Goal: Information Seeking & Learning: Compare options

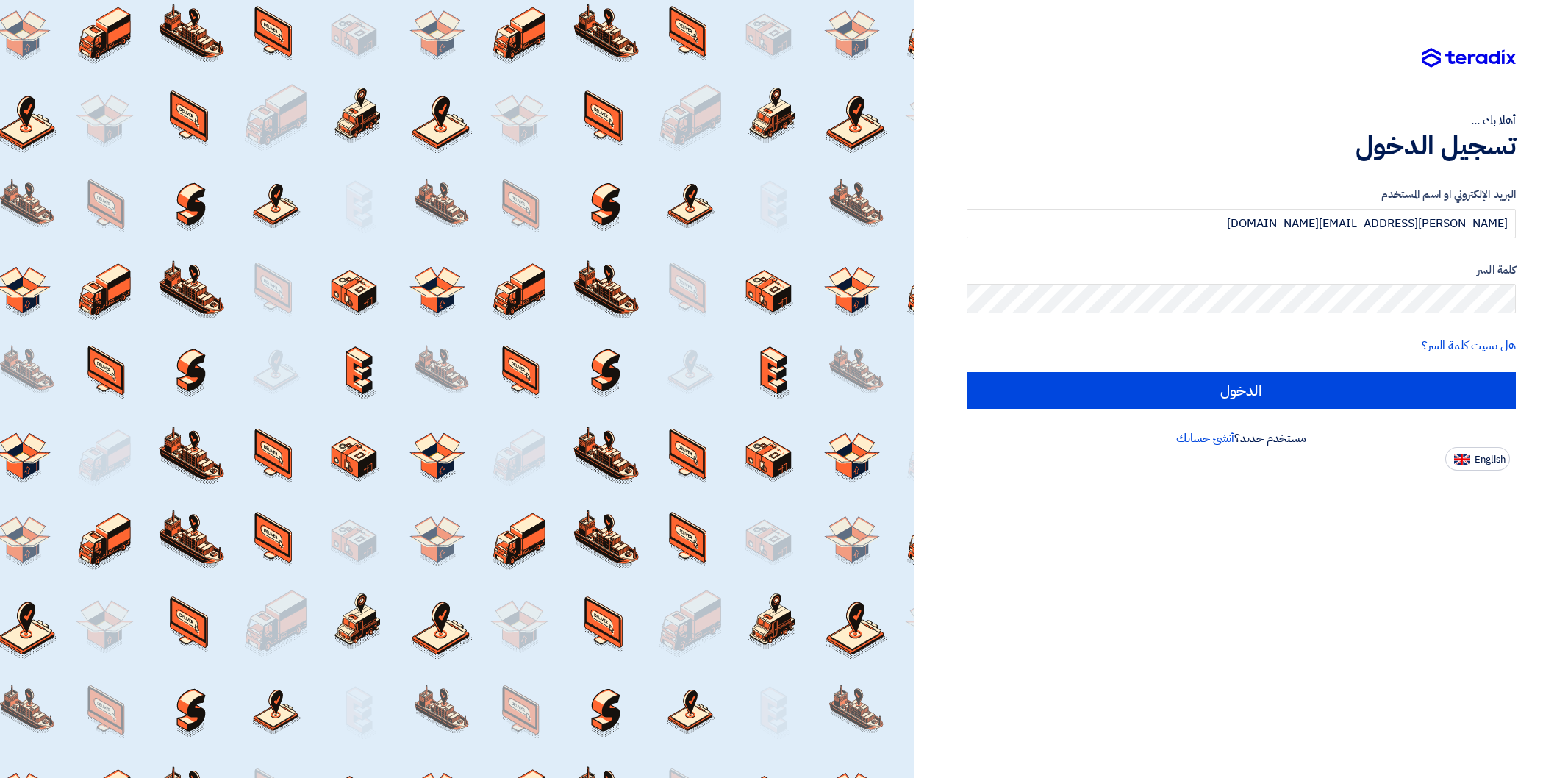
click at [1275, 384] on input "الدخول" at bounding box center [1240, 390] width 549 height 36
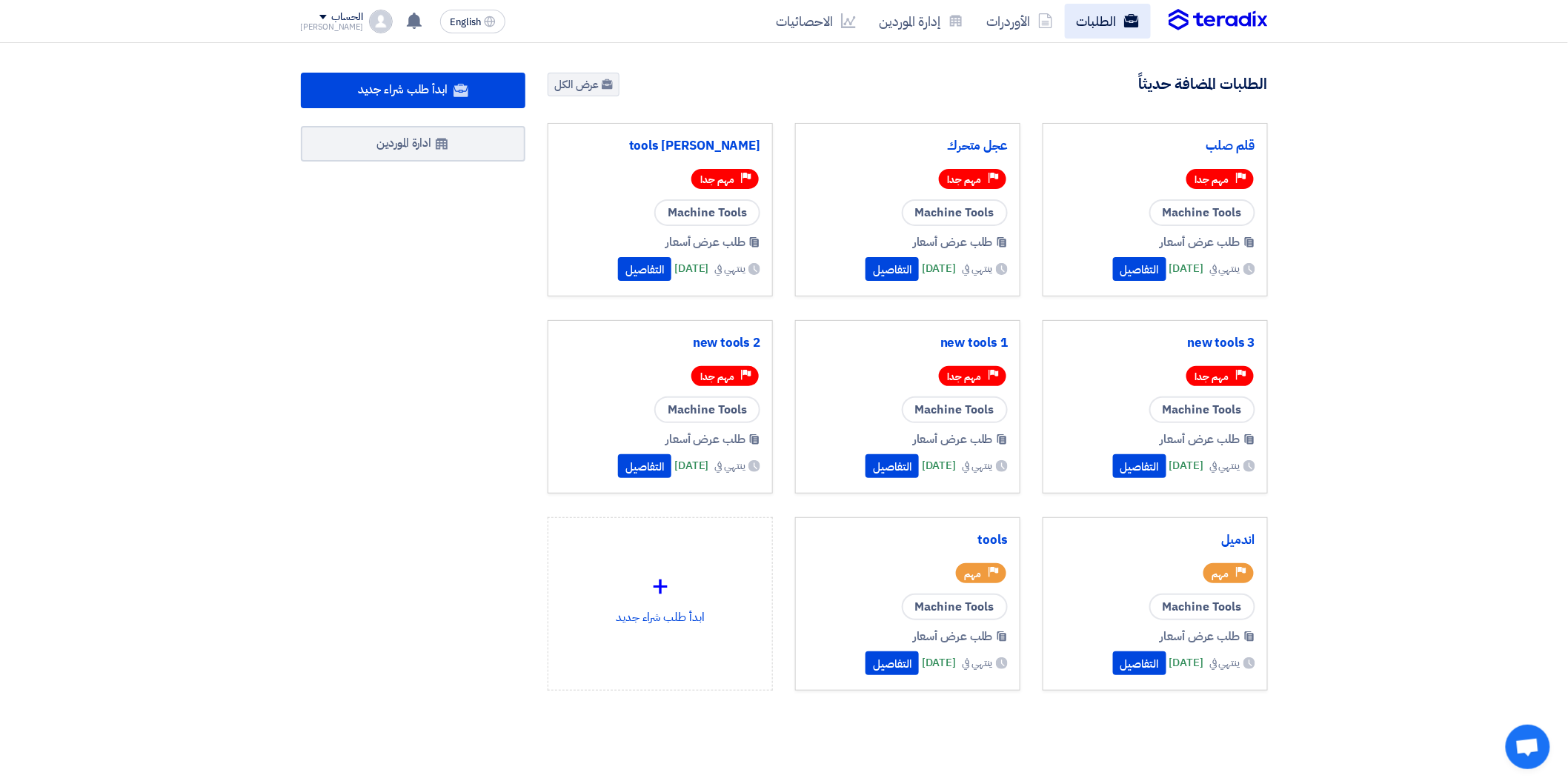
click at [1117, 15] on link "الطلبات" at bounding box center [1108, 21] width 86 height 35
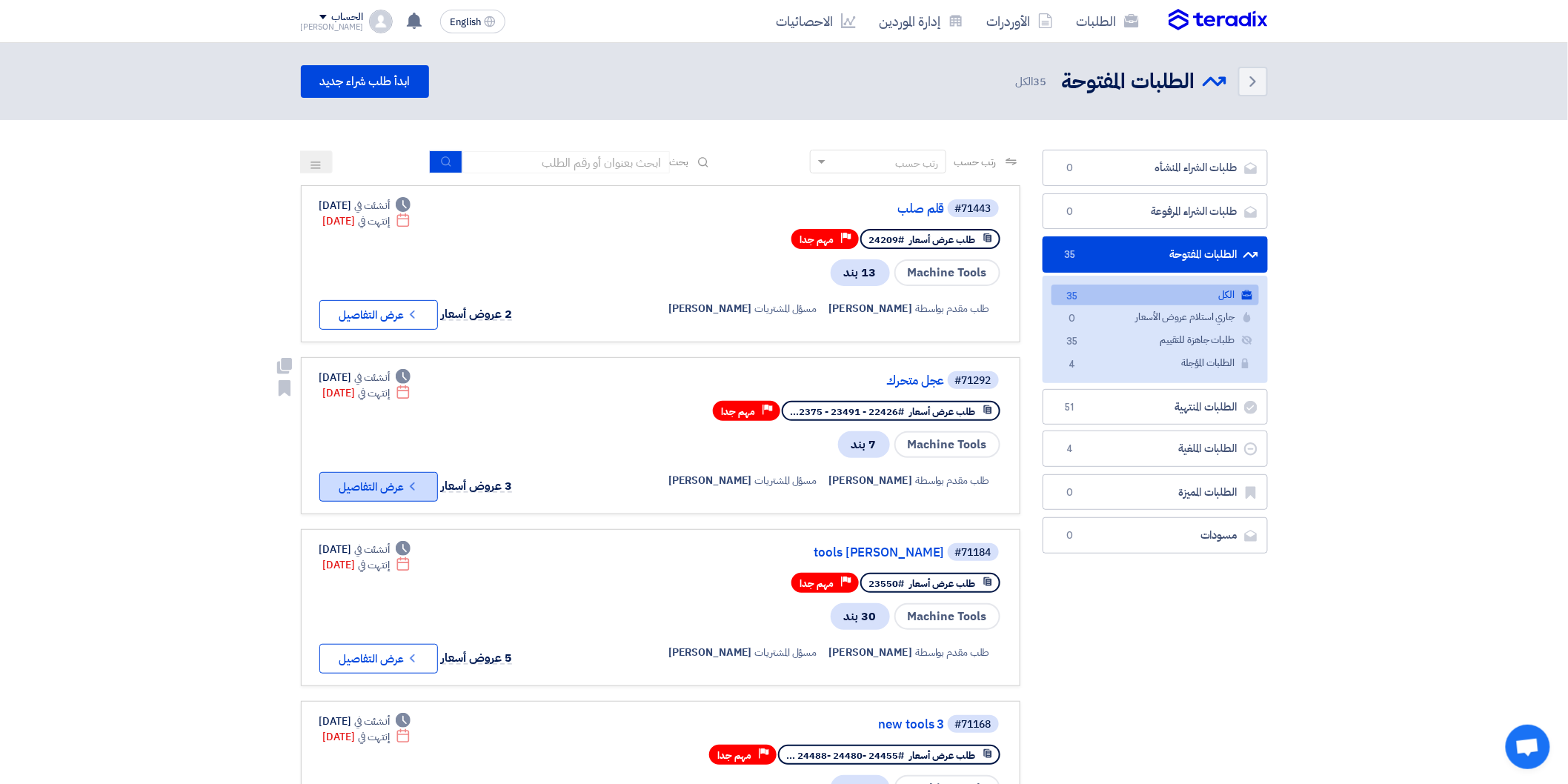
click at [415, 479] on icon "Check details" at bounding box center [412, 486] width 14 height 14
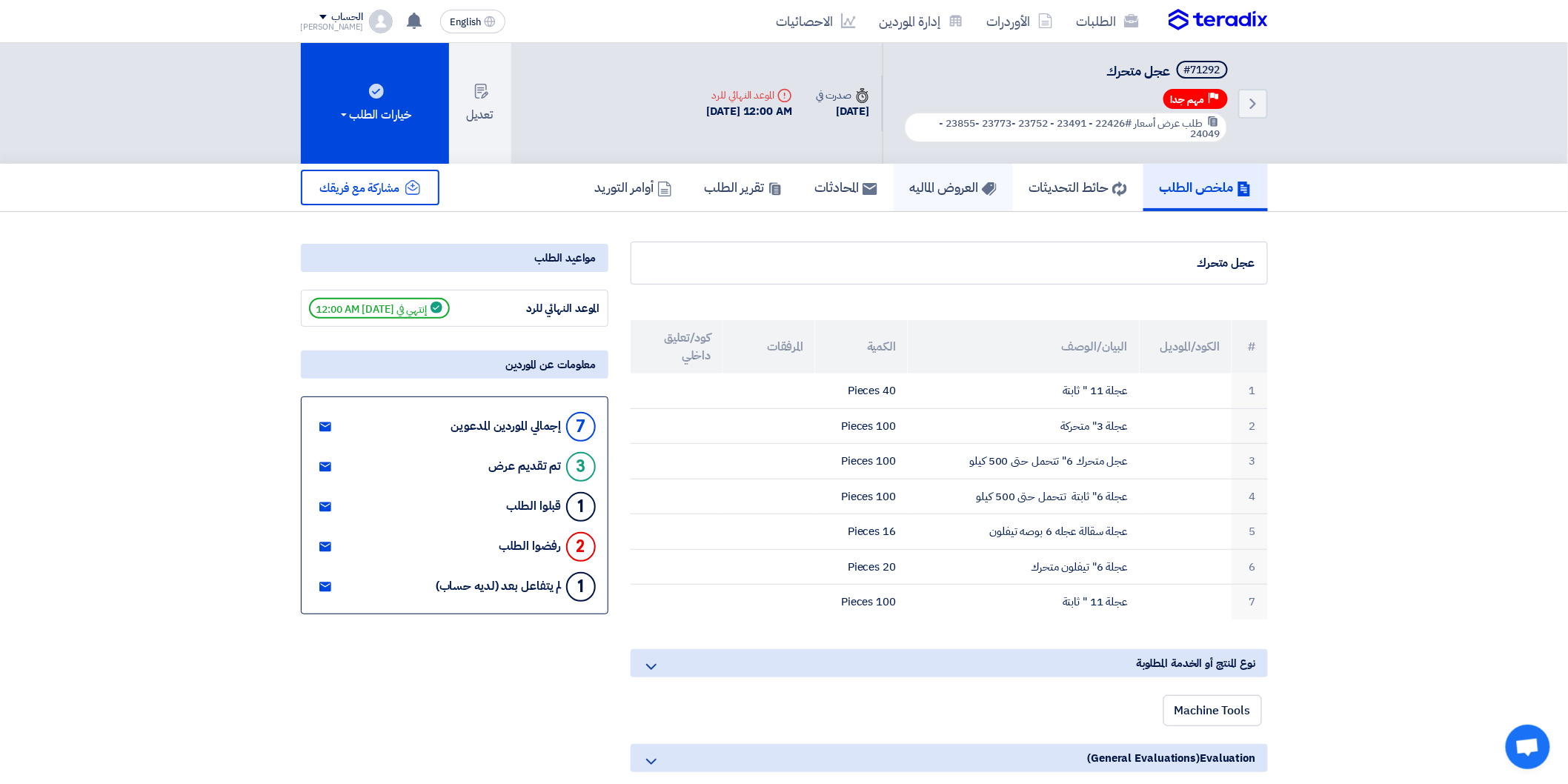
click at [953, 188] on h5 "العروض الماليه" at bounding box center [953, 186] width 87 height 17
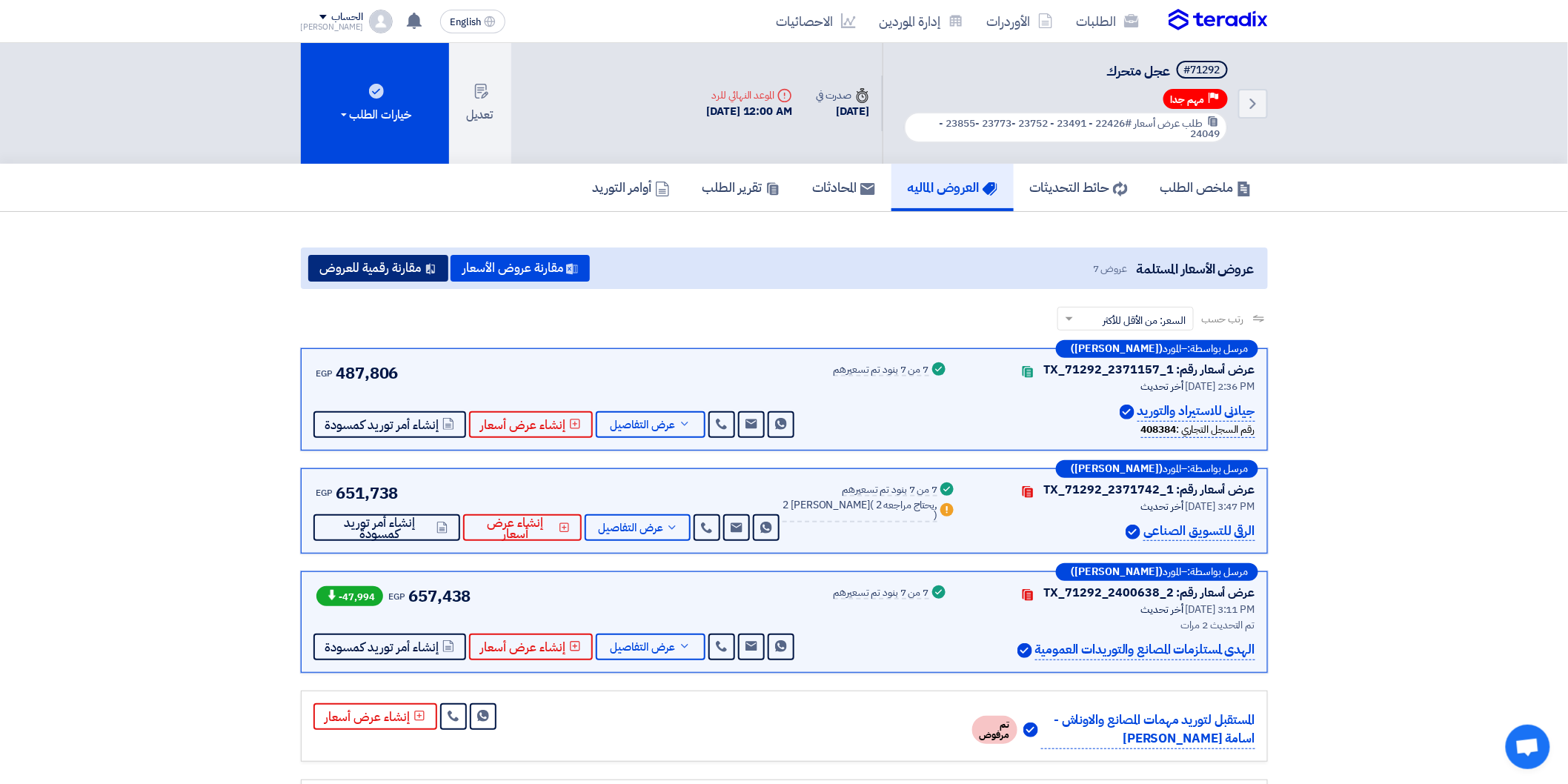
click at [411, 259] on button "مقارنة رقمية للعروض" at bounding box center [377, 267] width 140 height 27
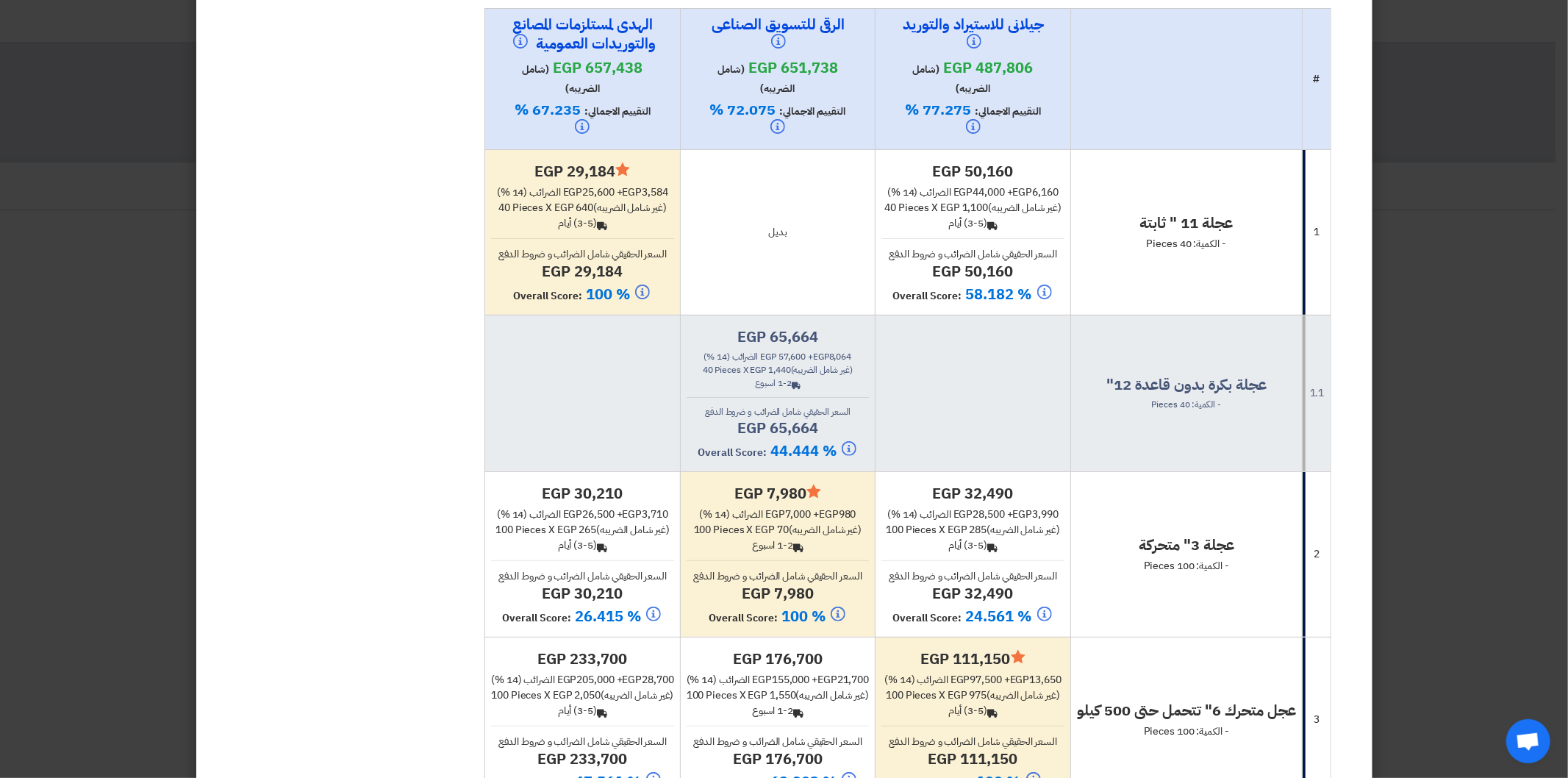
scroll to position [163, 0]
